Goal: Book appointment/travel/reservation

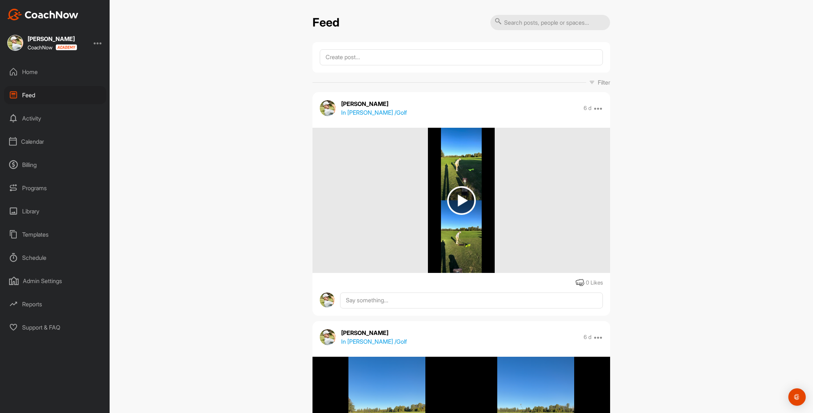
click at [32, 144] on div "Calendar" at bounding box center [55, 141] width 102 height 18
click at [41, 163] on div "My Calendar" at bounding box center [63, 163] width 86 height 15
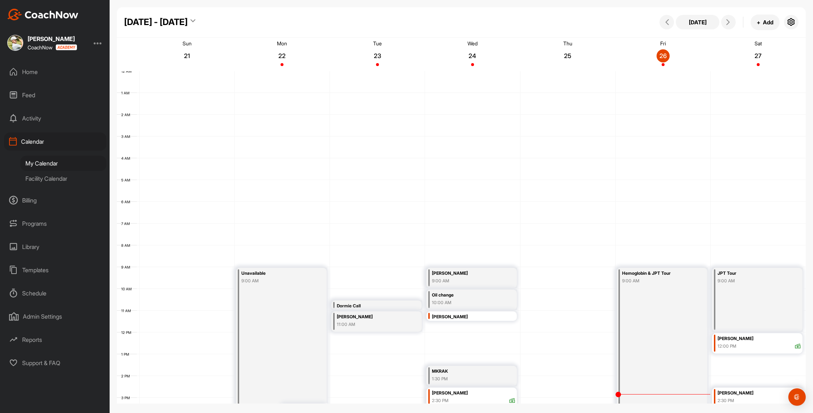
scroll to position [126, 0]
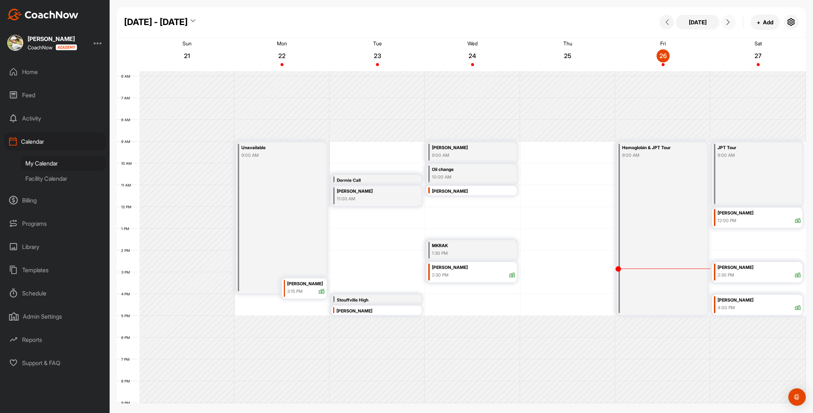
click at [728, 17] on button at bounding box center [728, 22] width 15 height 15
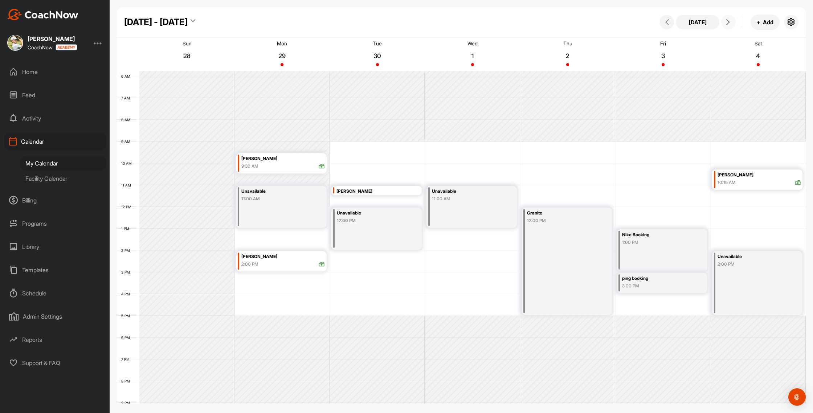
click at [725, 21] on icon at bounding box center [728, 22] width 6 height 6
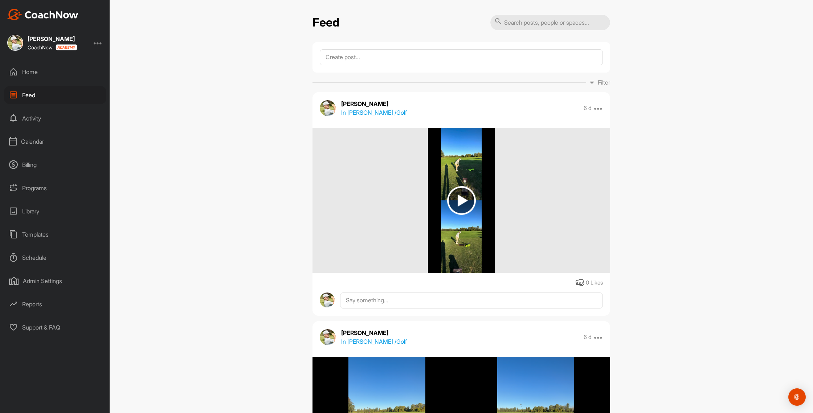
click at [45, 137] on div "Calendar" at bounding box center [55, 141] width 102 height 18
click at [46, 159] on div "My Calendar" at bounding box center [63, 163] width 86 height 15
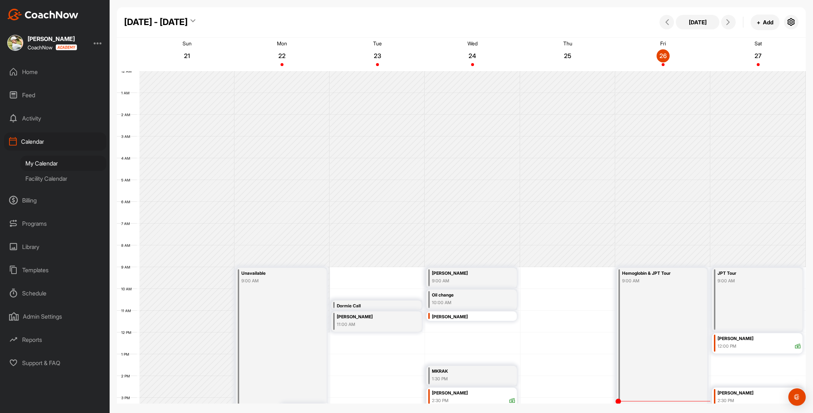
scroll to position [126, 0]
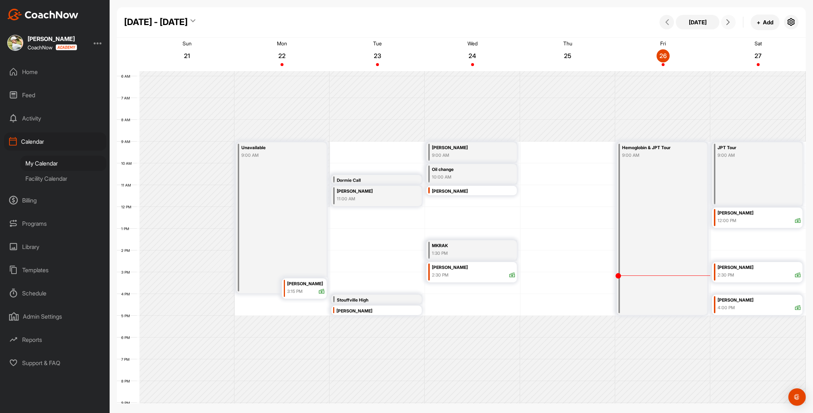
click at [729, 21] on icon at bounding box center [728, 22] width 6 height 6
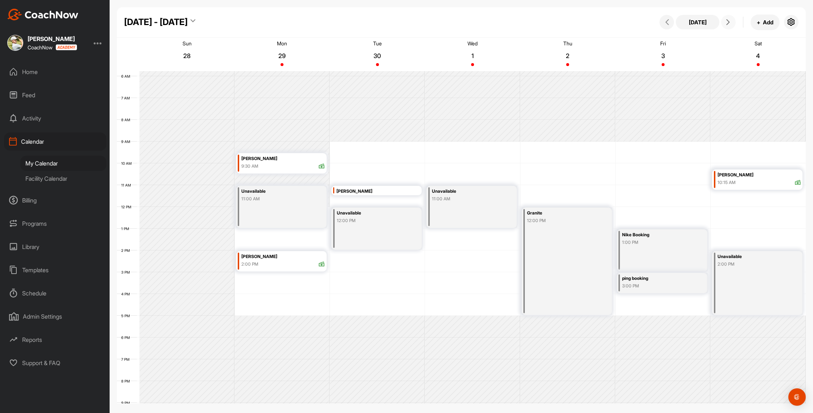
click at [729, 21] on icon at bounding box center [728, 22] width 6 height 6
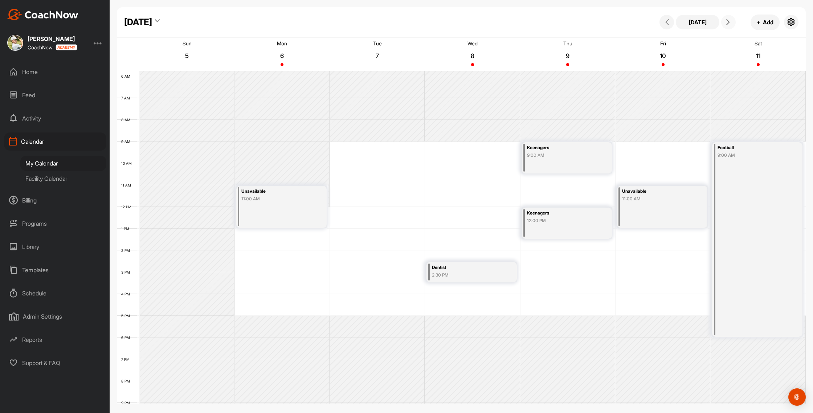
click at [729, 21] on icon at bounding box center [728, 22] width 6 height 6
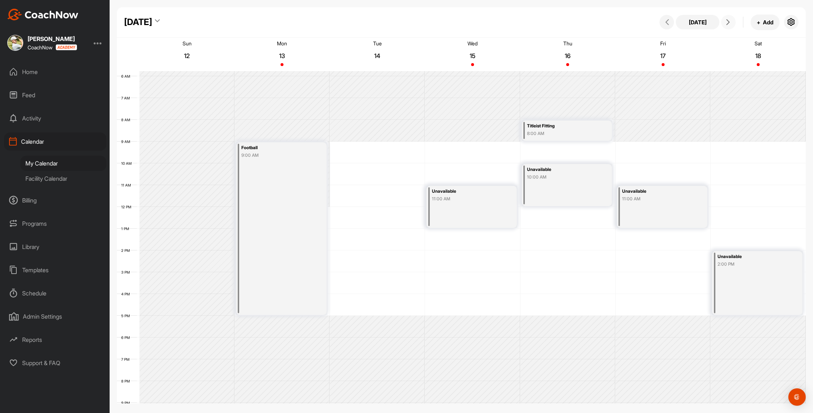
click at [729, 21] on icon at bounding box center [728, 22] width 6 height 6
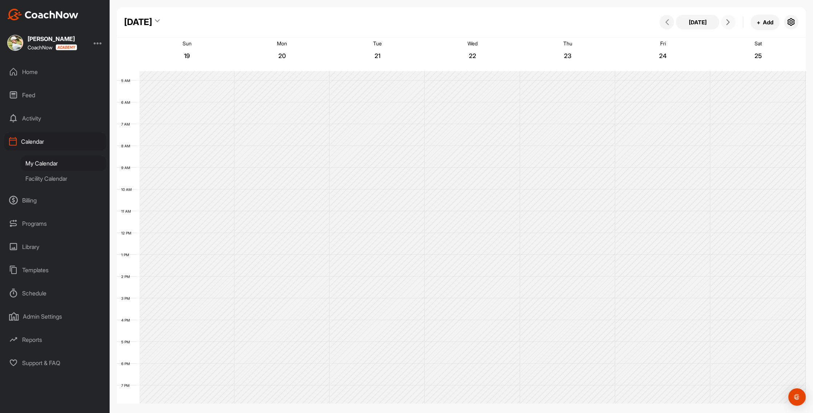
scroll to position [93, 0]
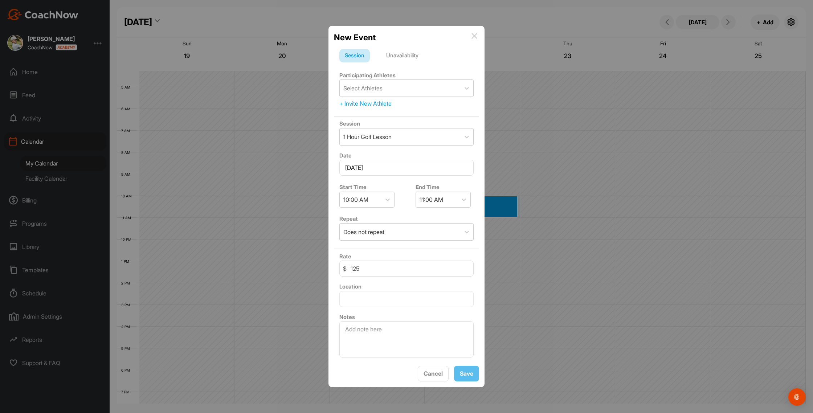
click at [408, 49] on div "Session Unavailability Participating Athletes Select Athletes + Invite New Athl…" at bounding box center [406, 202] width 145 height 317
drag, startPoint x: 405, startPoint y: 53, endPoint x: 402, endPoint y: 64, distance: 11.5
click at [405, 53] on div "Unavailability" at bounding box center [402, 56] width 43 height 14
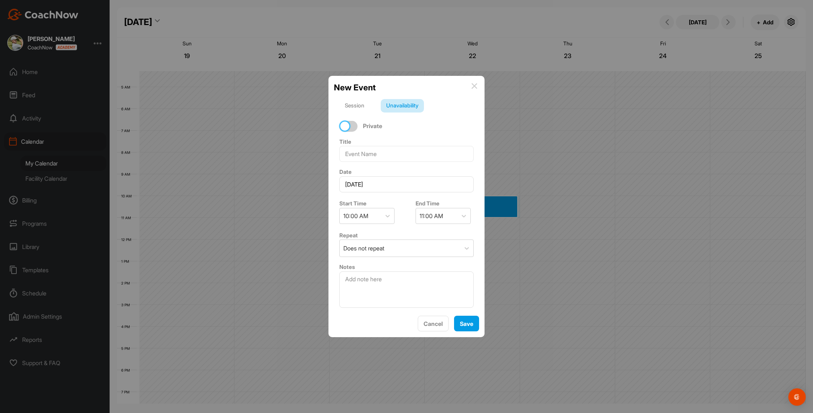
drag, startPoint x: 345, startPoint y: 126, endPoint x: 349, endPoint y: 126, distance: 4.0
click at [345, 126] on div at bounding box center [344, 126] width 9 height 9
checkbox input "true"
click at [431, 214] on div "11:00 AM" at bounding box center [432, 216] width 24 height 9
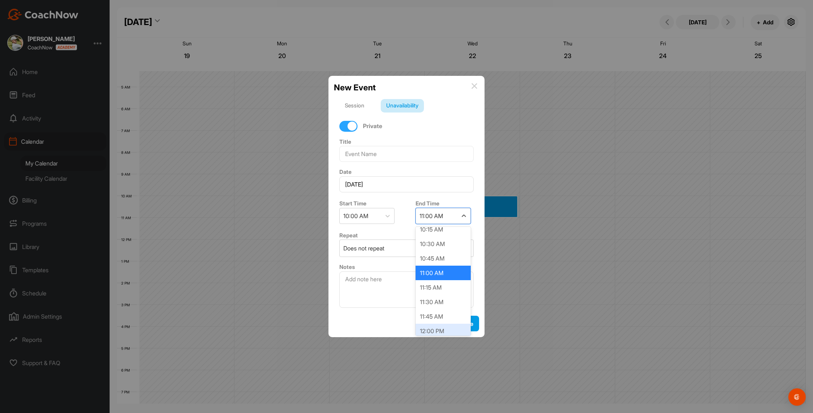
click at [445, 324] on div "12:00 PM" at bounding box center [443, 331] width 55 height 15
click at [388, 155] on input at bounding box center [406, 154] width 134 height 16
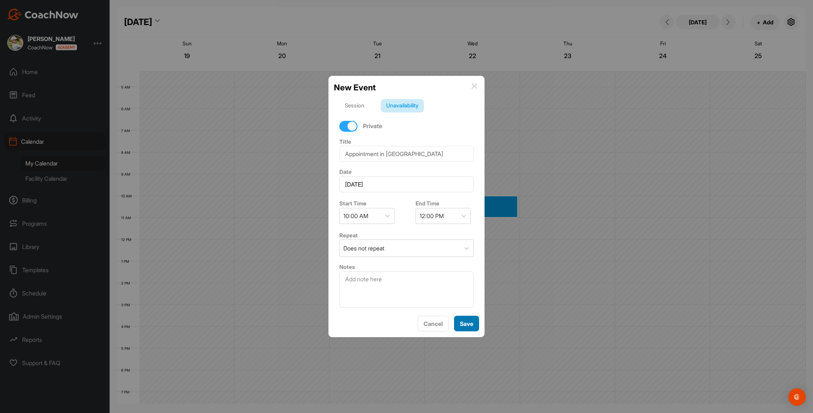
drag, startPoint x: 469, startPoint y: 321, endPoint x: 403, endPoint y: 156, distance: 177.8
click at [403, 159] on div "New Event Session Unavailability Private Title Appointment in Toronto Date Octo…" at bounding box center [406, 206] width 156 height 261
drag, startPoint x: 437, startPoint y: 155, endPoint x: 393, endPoint y: 158, distance: 43.6
click at [382, 154] on input "Appointment in Toronto" at bounding box center [406, 154] width 134 height 16
type input "Appointment for Eating"
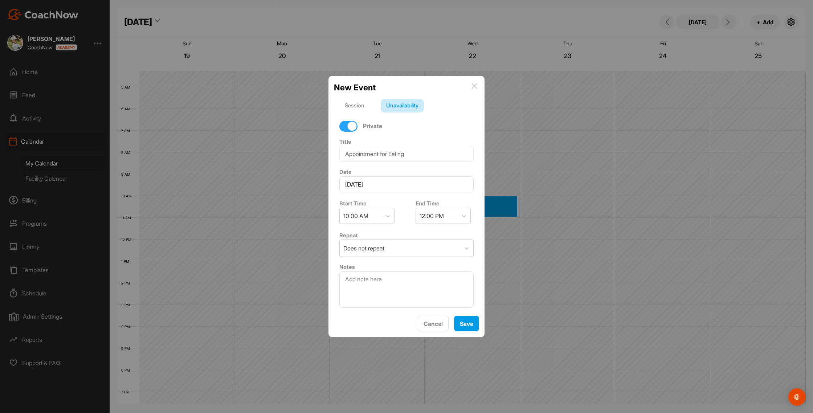
click at [479, 325] on div "New Event Session Unavailability Private Title Appointment for Eating Date Octo…" at bounding box center [406, 206] width 156 height 261
click at [469, 323] on span "Save" at bounding box center [466, 323] width 13 height 7
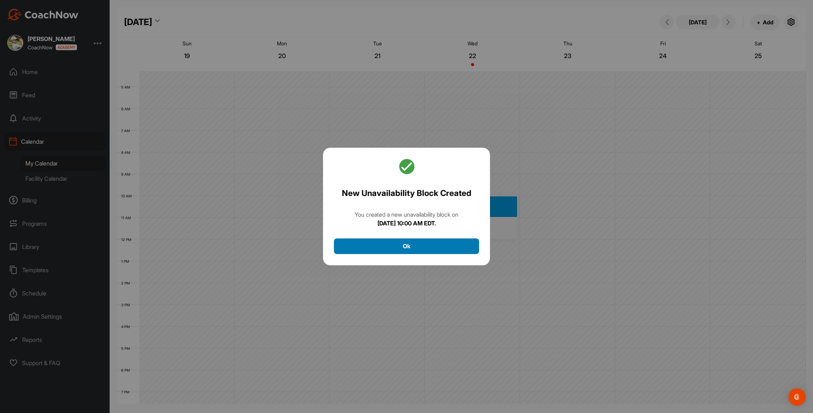
click at [427, 251] on button "Ok" at bounding box center [406, 246] width 145 height 16
